Goal: Task Accomplishment & Management: Use online tool/utility

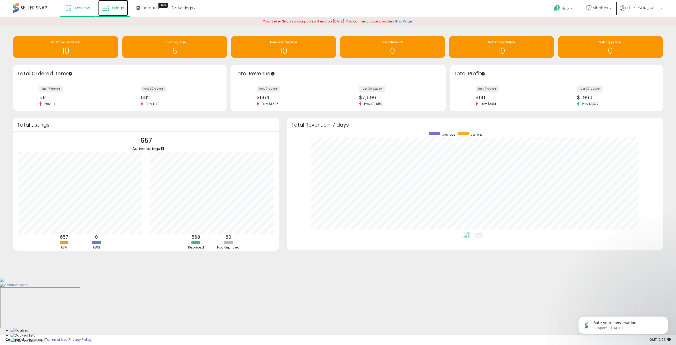
click at [122, 7] on span "Listings" at bounding box center [117, 7] width 14 height 5
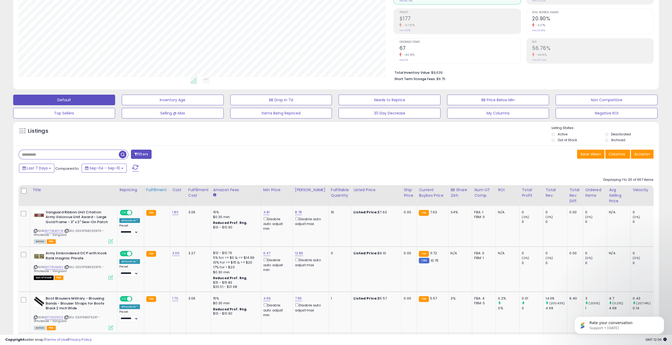
scroll to position [108, 375]
click at [51, 168] on button "Last 7 Days" at bounding box center [36, 168] width 35 height 9
type input "**********"
click at [47, 189] on li "Last 30 Days" at bounding box center [42, 187] width 42 height 7
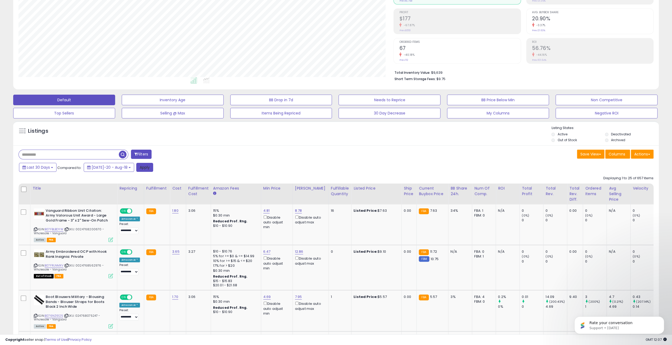
click at [136, 167] on button "Apply" at bounding box center [144, 167] width 17 height 9
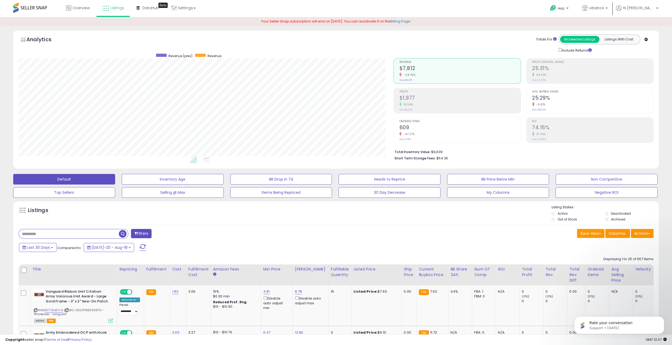
click at [658, 60] on div "Analytics Totals For All Selected Listings Listings With Cost Include Returns" at bounding box center [336, 99] width 646 height 139
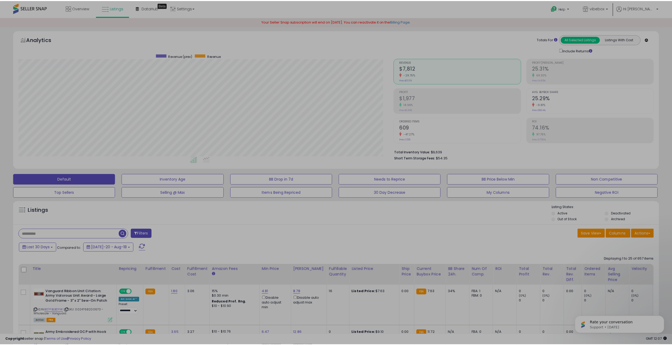
scroll to position [108, 378]
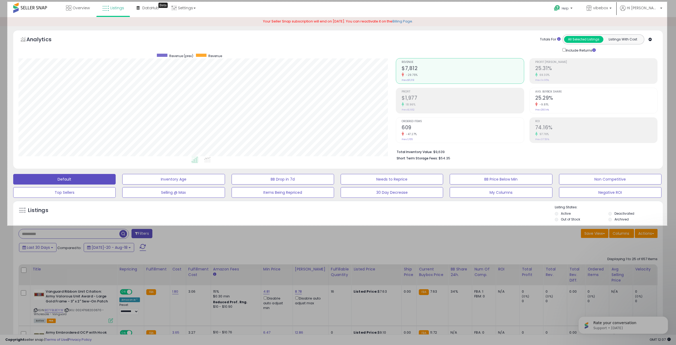
drag, startPoint x: 7, startPoint y: 2, endPoint x: 667, endPoint y: 225, distance: 696.9
click at [658, 208] on link "Capture" at bounding box center [655, 210] width 14 height 6
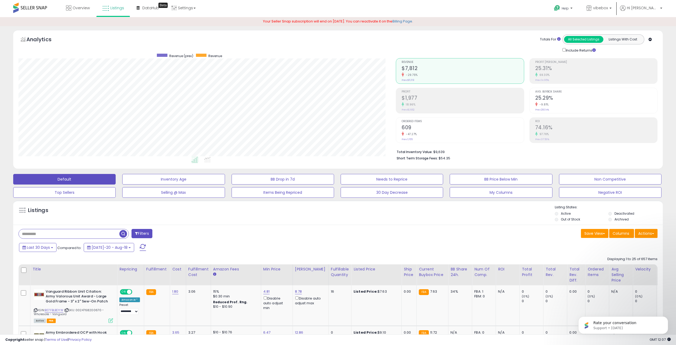
scroll to position [264121, 263854]
click at [53, 249] on button "Last 30 Days" at bounding box center [38, 247] width 38 height 9
click at [51, 277] on li "Custom Range" at bounding box center [42, 275] width 42 height 7
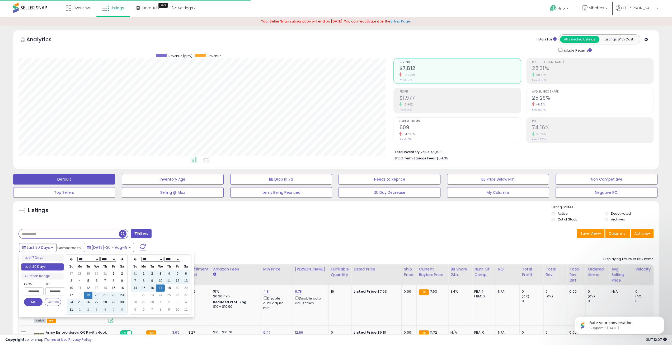
click at [37, 291] on input "**********" at bounding box center [34, 291] width 20 height 8
click at [89, 259] on select "*** *** *** *** *** *** *** *** ***" at bounding box center [88, 259] width 22 height 5
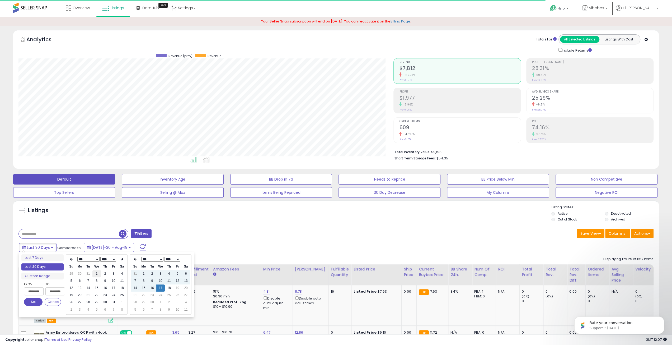
click at [96, 272] on td "1" at bounding box center [96, 273] width 8 height 7
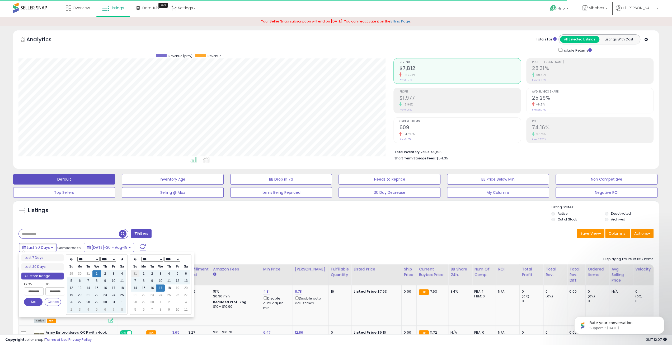
type input "**********"
click at [35, 299] on button "Set" at bounding box center [33, 302] width 18 height 8
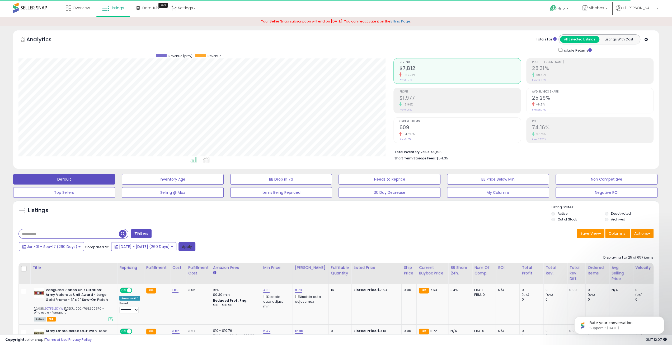
click at [196, 249] on button "Apply" at bounding box center [187, 246] width 17 height 9
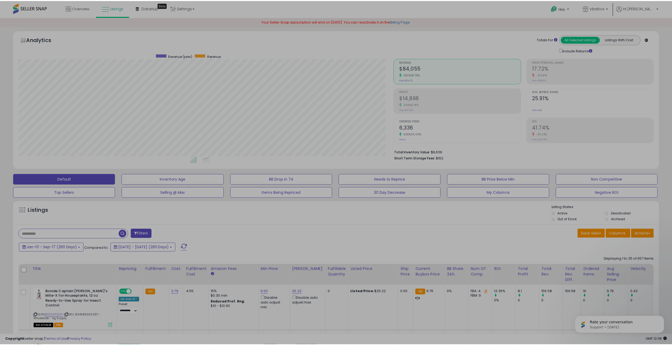
scroll to position [108, 378]
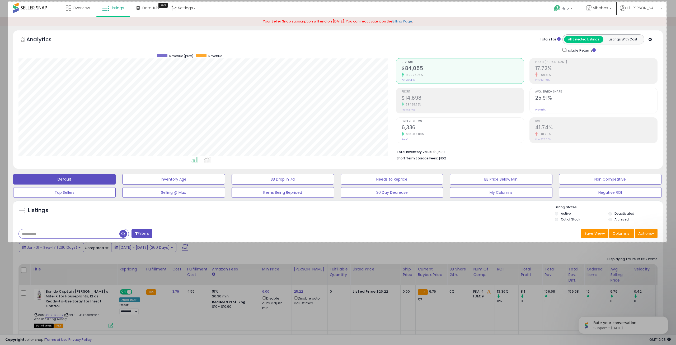
drag, startPoint x: 8, startPoint y: 2, endPoint x: 667, endPoint y: 242, distance: 701.5
click at [654, 225] on link "Capture" at bounding box center [655, 227] width 14 height 6
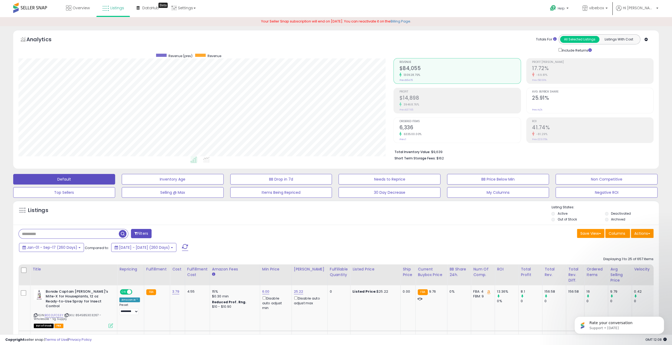
scroll to position [264121, 263854]
